Goal: Ask a question: Seek information or help from site administrators or community

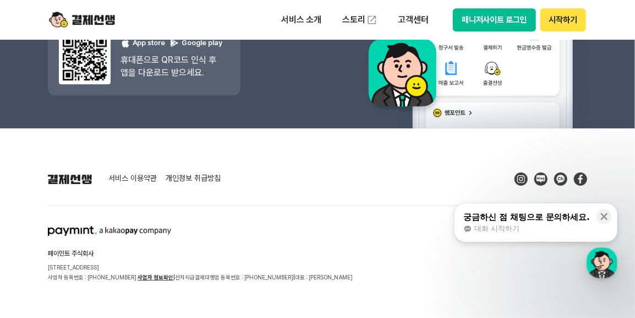
scroll to position [1615, 0]
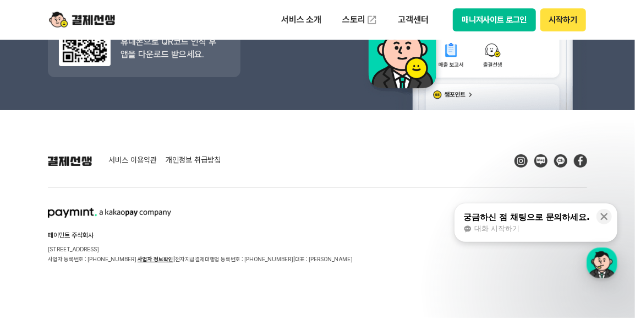
click at [500, 226] on span "대화 시작하기" at bounding box center [496, 228] width 45 height 10
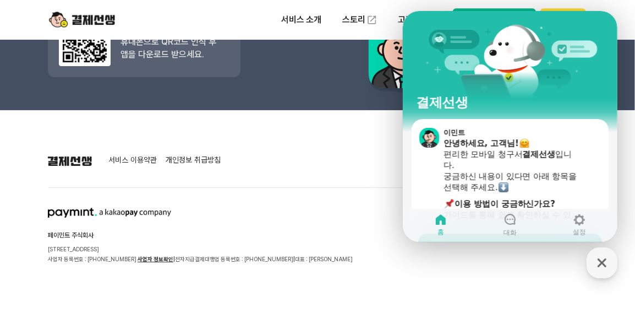
click at [280, 184] on div "서비스 이용약관 개인정보 취급방침 페이민트 주식회사 서울시 성동구 상원1길 26 서울숲A타워 409호 사업자 등록번호 : 220-88-7547…" at bounding box center [317, 209] width 539 height 110
click at [510, 223] on icon at bounding box center [509, 219] width 11 height 11
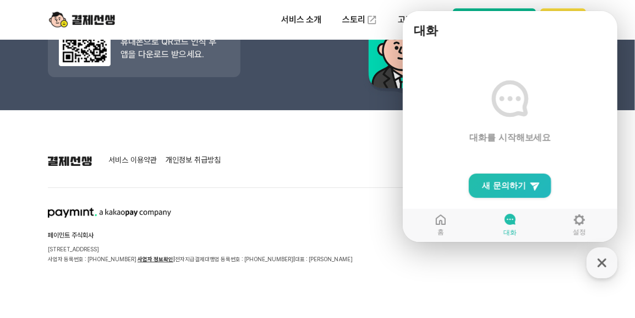
click at [470, 136] on span "대화를 시작해보세요" at bounding box center [510, 138] width 82 height 12
click at [504, 185] on span "새 문의하기" at bounding box center [504, 185] width 44 height 11
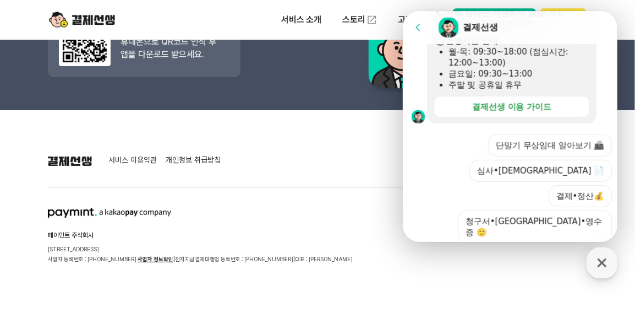
scroll to position [385, 0]
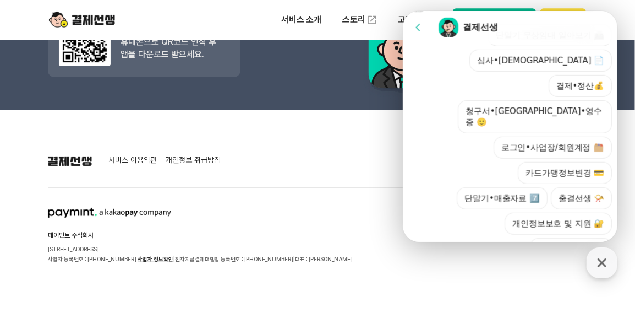
click at [394, 164] on section "서비스 이용약관 개인정보 취급방침" at bounding box center [317, 160] width 539 height 13
click at [605, 266] on icon "button" at bounding box center [602, 262] width 9 height 9
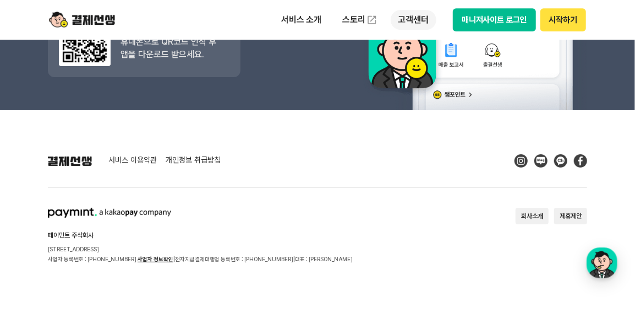
click at [417, 23] on p "고객센터" at bounding box center [414, 20] width 46 height 20
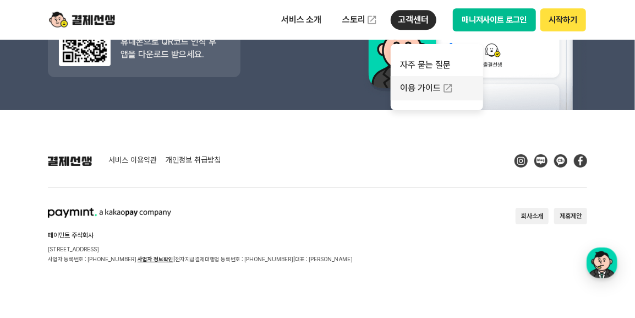
click at [434, 90] on link "이용 가이드" at bounding box center [437, 88] width 92 height 24
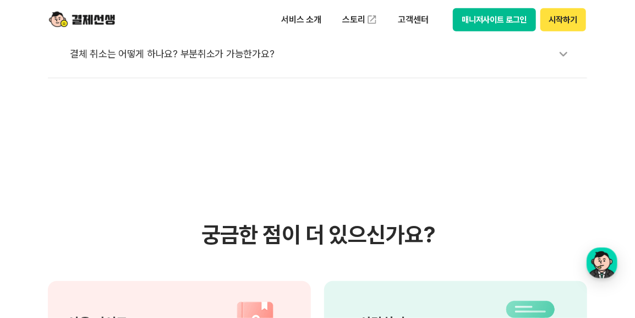
scroll to position [569, 0]
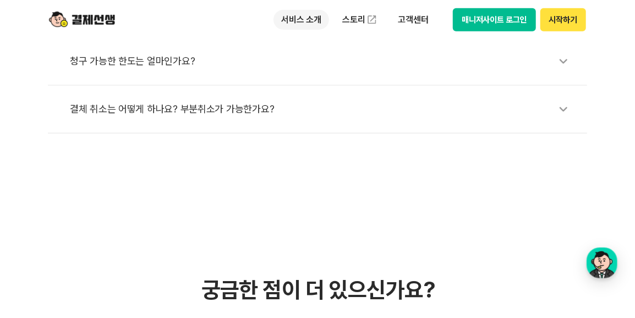
click at [310, 19] on p "서비스 소개" at bounding box center [302, 20] width 56 height 20
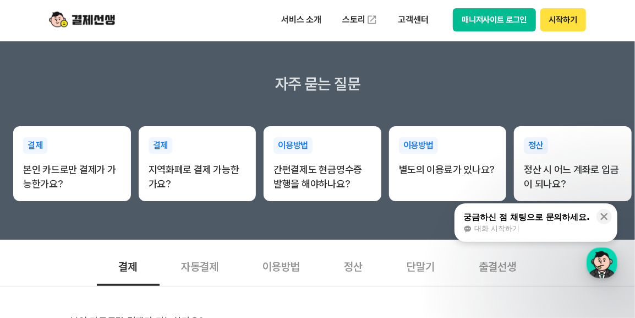
click at [498, 231] on span "대화 시작하기" at bounding box center [496, 228] width 45 height 10
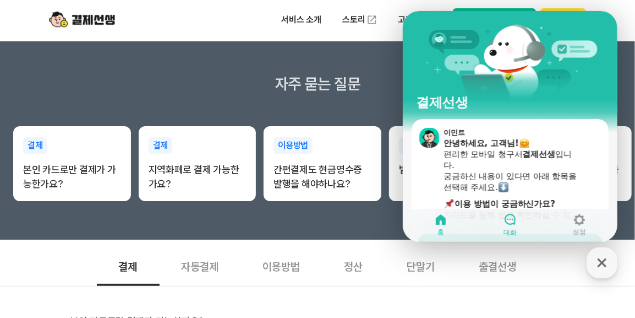
click at [508, 216] on icon at bounding box center [509, 218] width 13 height 13
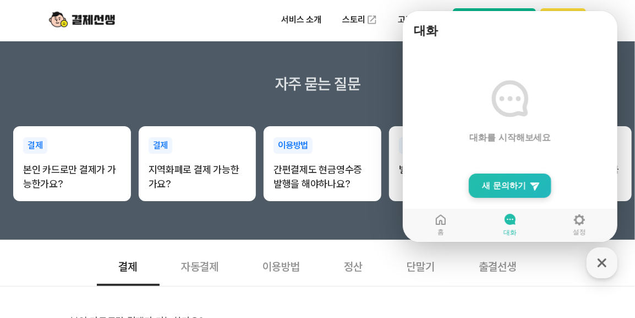
click at [511, 185] on span "새 문의하기" at bounding box center [504, 185] width 44 height 11
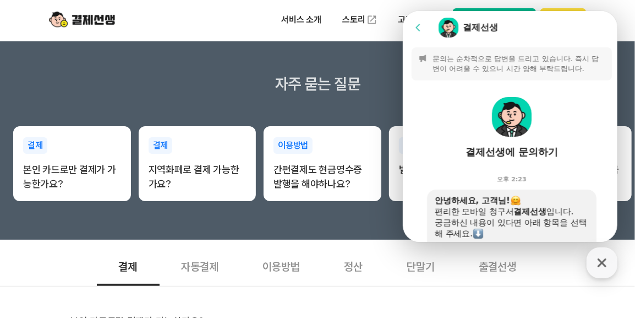
click at [474, 121] on div "결제선생에 문의하기" at bounding box center [511, 123] width 218 height 86
drag, startPoint x: 512, startPoint y: 168, endPoint x: 511, endPoint y: 146, distance: 22.1
click at [512, 167] on div "오후 2:23" at bounding box center [511, 177] width 218 height 22
click at [511, 146] on div "결제선생에 문의하기" at bounding box center [511, 151] width 92 height 13
click at [509, 113] on img at bounding box center [512, 117] width 40 height 40
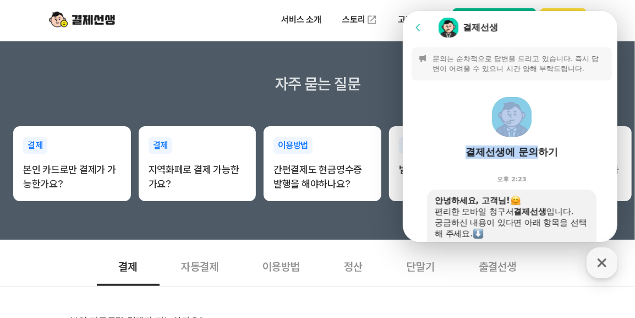
drag, startPoint x: 535, startPoint y: 133, endPoint x: 537, endPoint y: 139, distance: 7.0
click at [537, 139] on div "결제선생에 문의하기" at bounding box center [511, 123] width 218 height 86
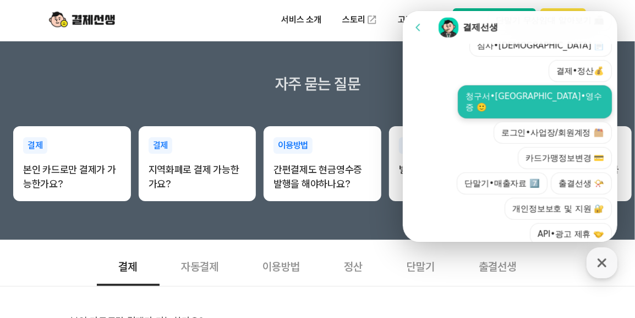
scroll to position [345, 0]
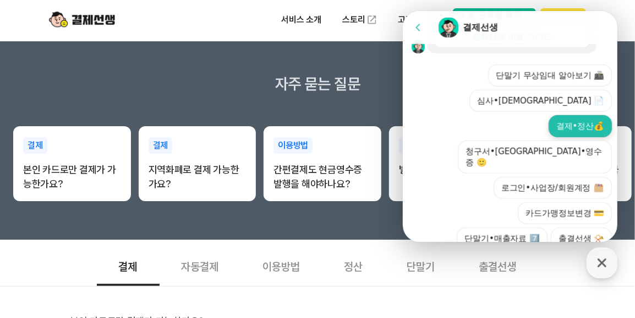
click at [555, 115] on button "결제•정산💰" at bounding box center [579, 126] width 63 height 22
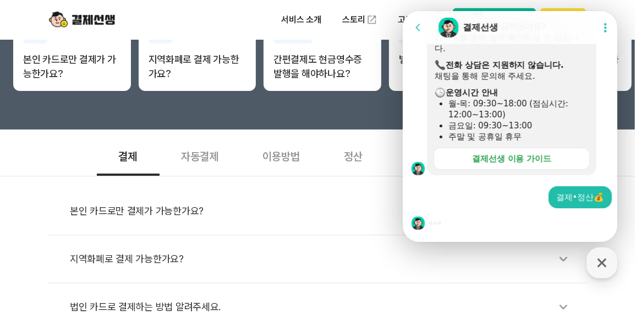
scroll to position [440, 0]
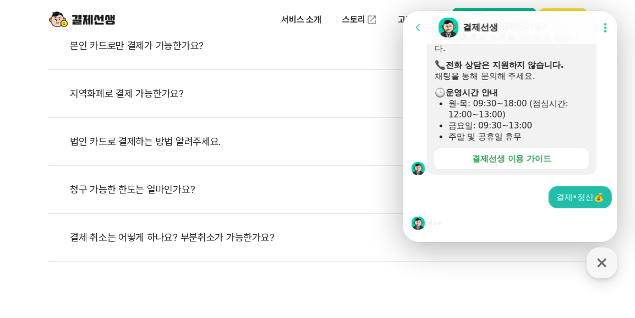
click at [510, 214] on div at bounding box center [511, 223] width 218 height 30
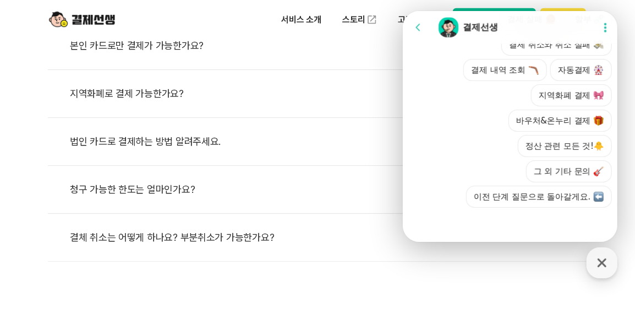
scroll to position [614, 0]
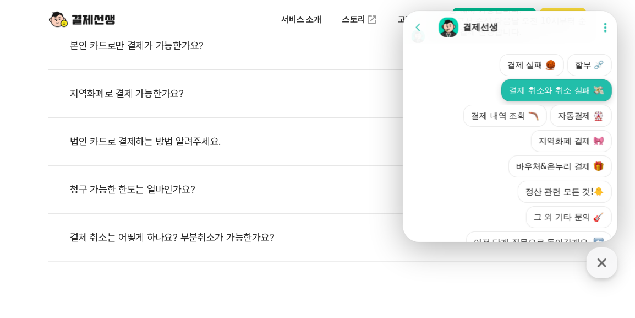
click at [541, 97] on button "결제 취소와 취소 실패" at bounding box center [556, 90] width 111 height 22
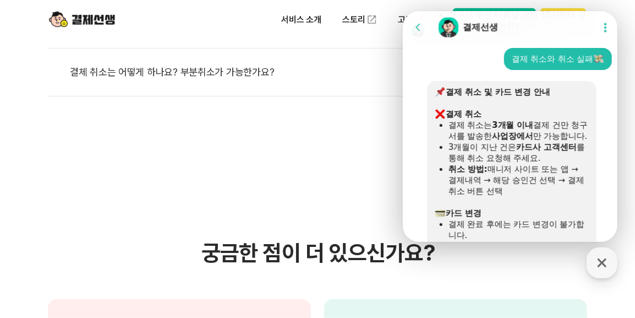
scroll to position [730, 0]
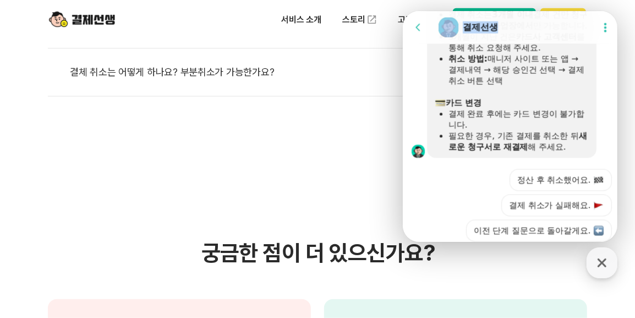
drag, startPoint x: 544, startPoint y: 21, endPoint x: -52, endPoint y: 70, distance: 598.8
click at [402, 11] on html "Go to previous page Chat Room 결제선생 Show userchat action dialog Message List 문의는…" at bounding box center [509, 11] width 215 height 0
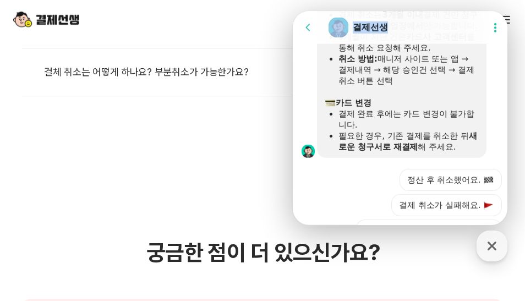
scroll to position [731, 0]
